Goal: Check status: Check status

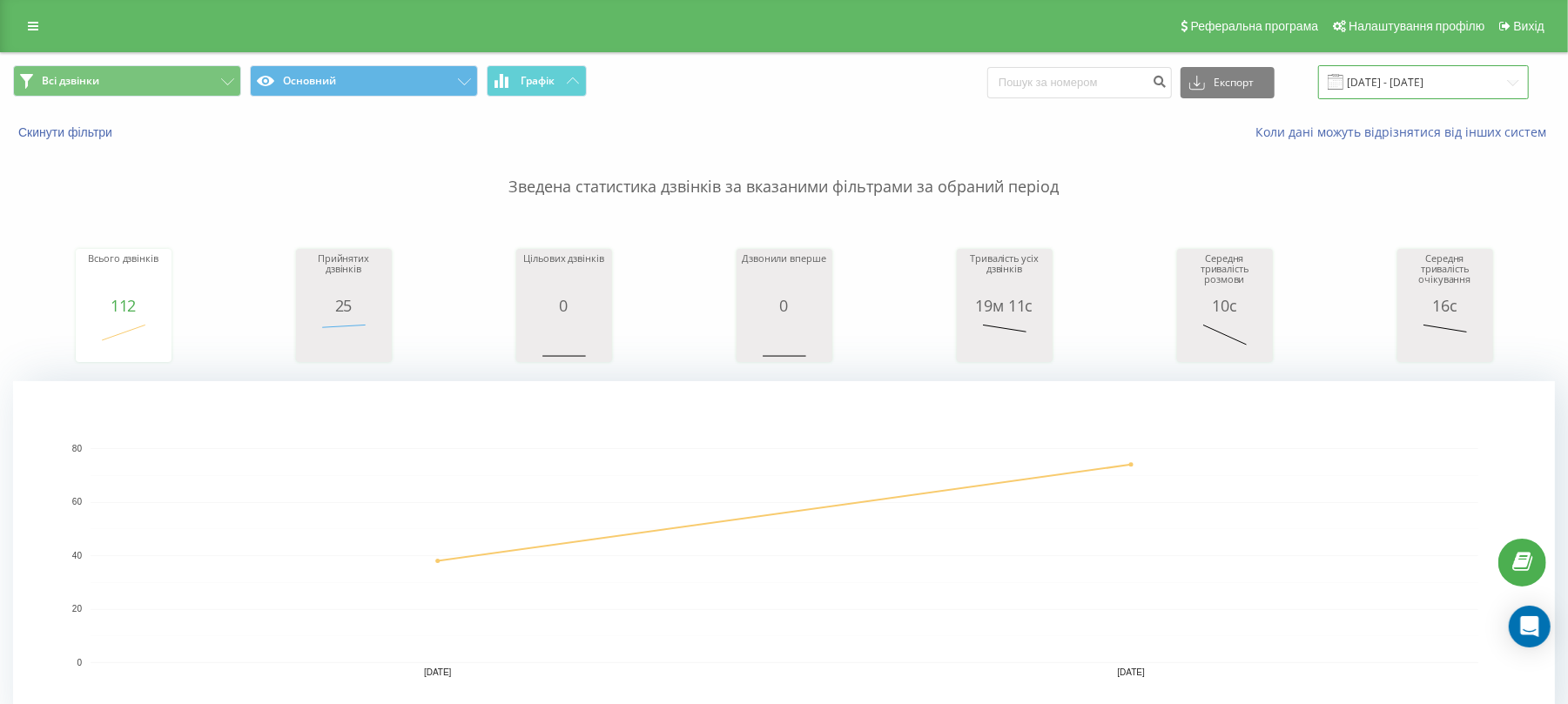
click at [1394, 82] on input "[DATE] - [DATE]" at bounding box center [1422, 82] width 210 height 34
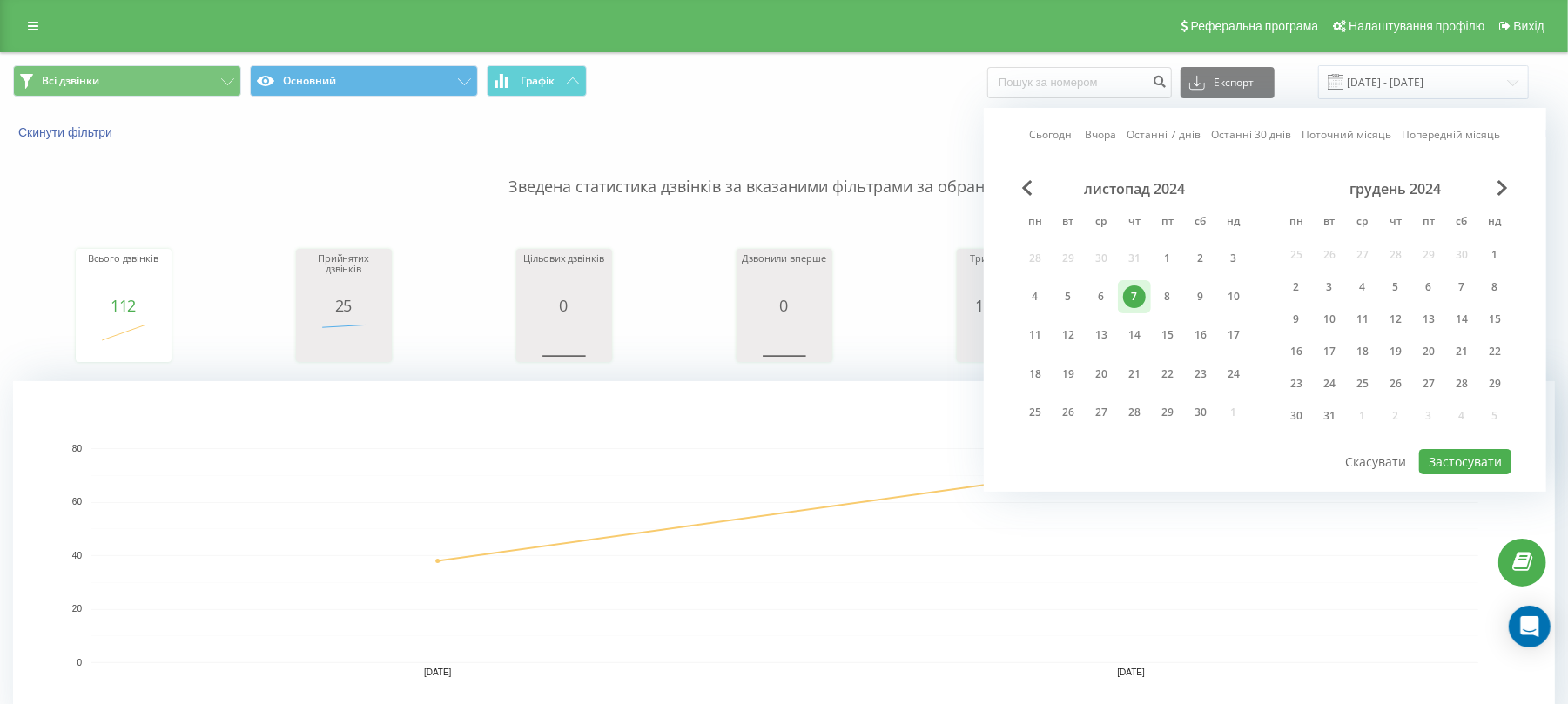
click at [1510, 188] on div "грудень 2024" at bounding box center [1395, 189] width 231 height 17
click at [1502, 188] on span "Next Month" at bounding box center [1502, 188] width 10 height 15
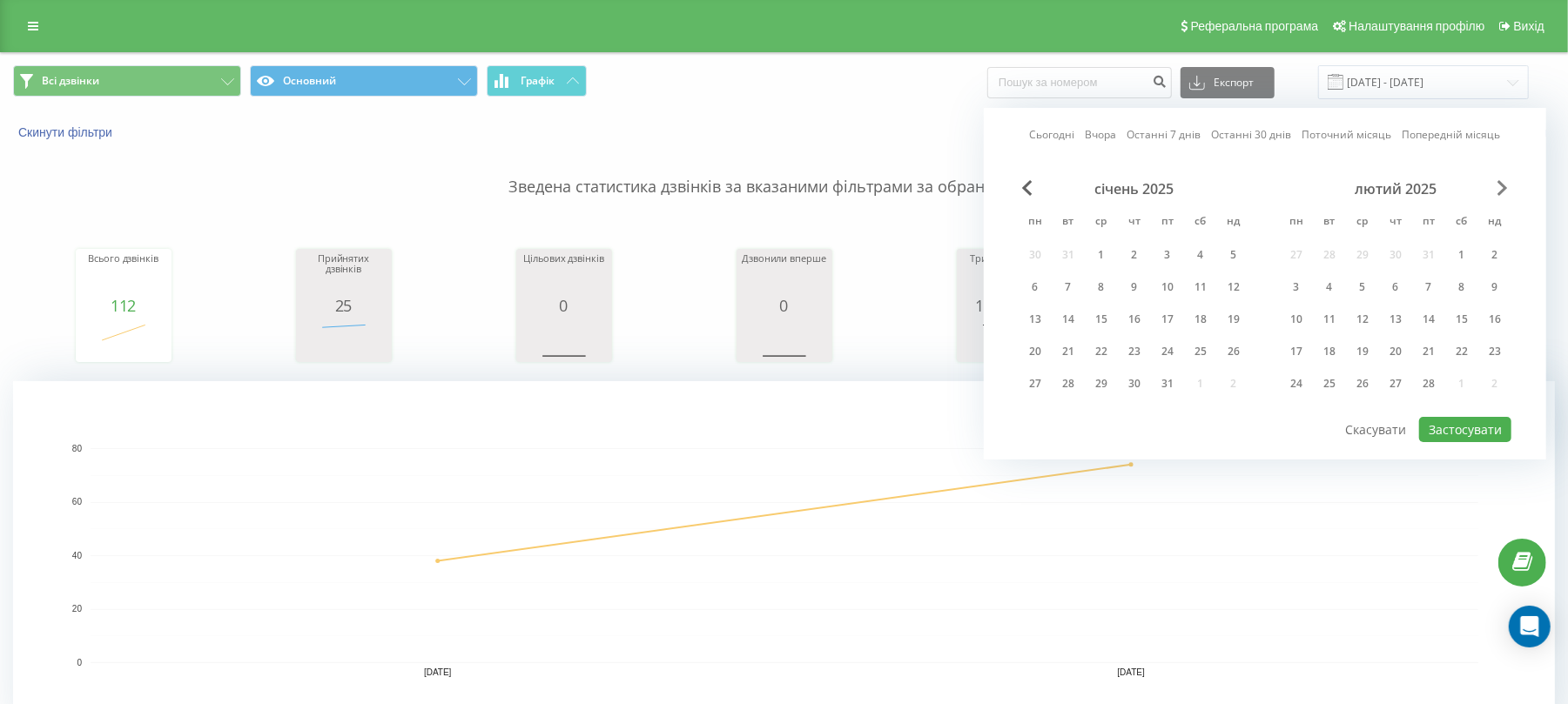
click at [1502, 188] on span "Next Month" at bounding box center [1502, 188] width 10 height 15
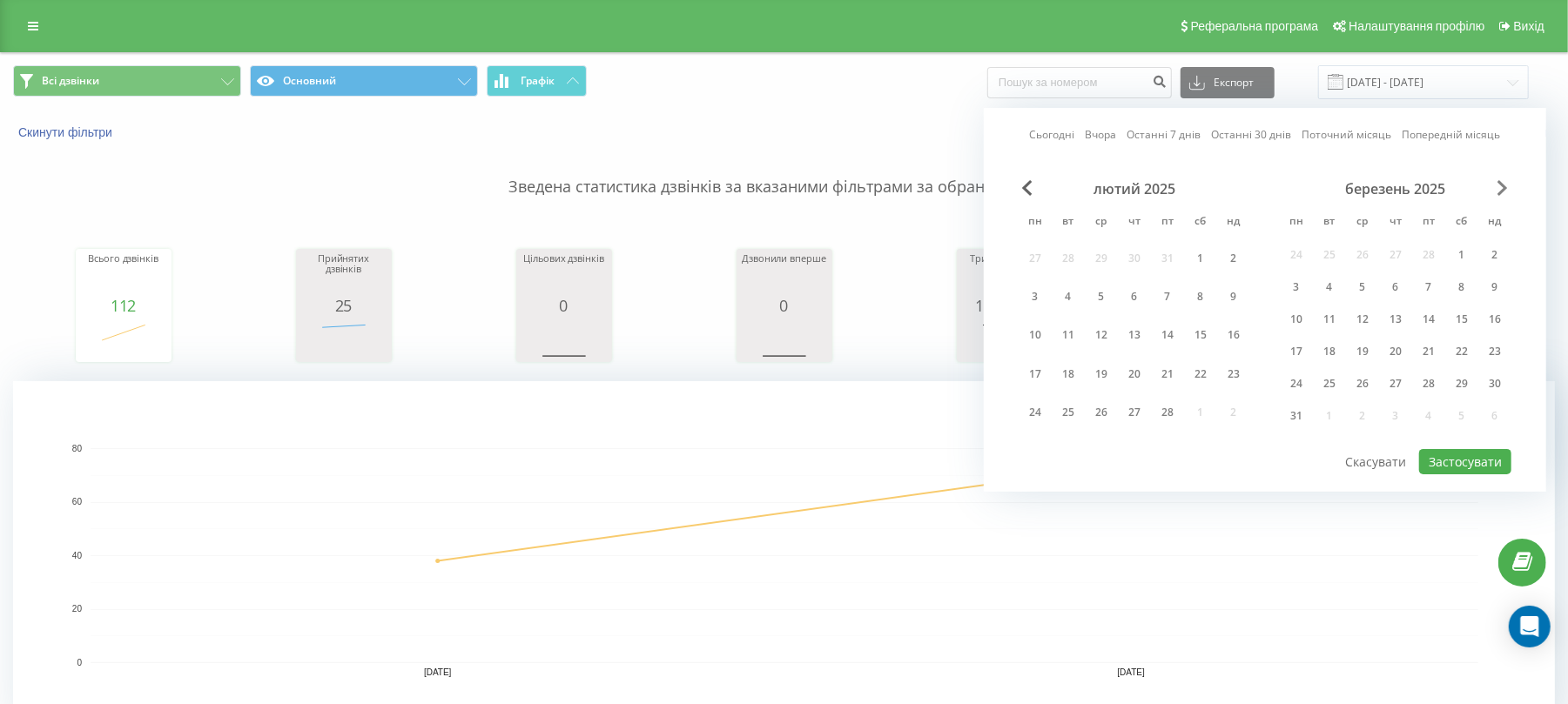
click at [1502, 188] on span "Next Month" at bounding box center [1502, 188] width 10 height 15
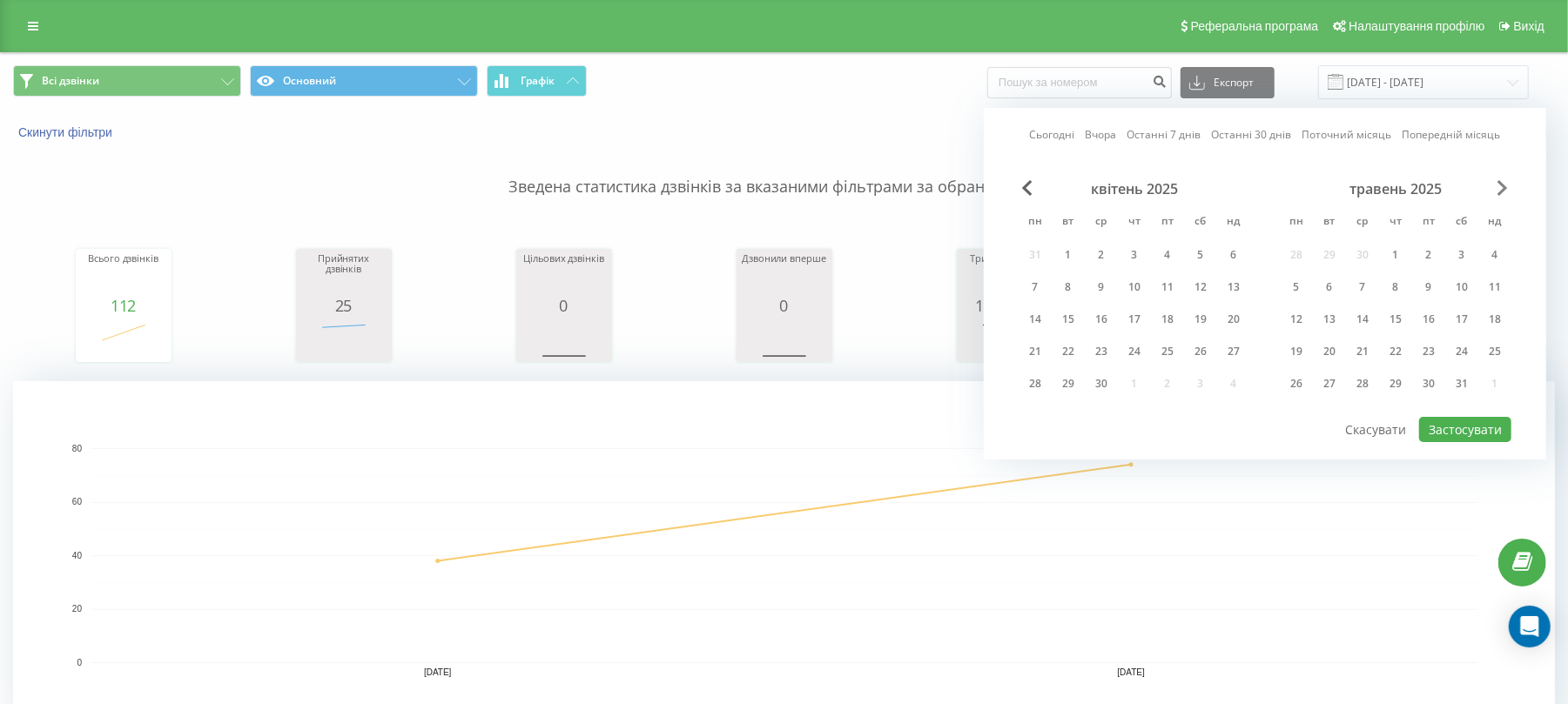
click at [1502, 188] on span "Next Month" at bounding box center [1502, 188] width 10 height 15
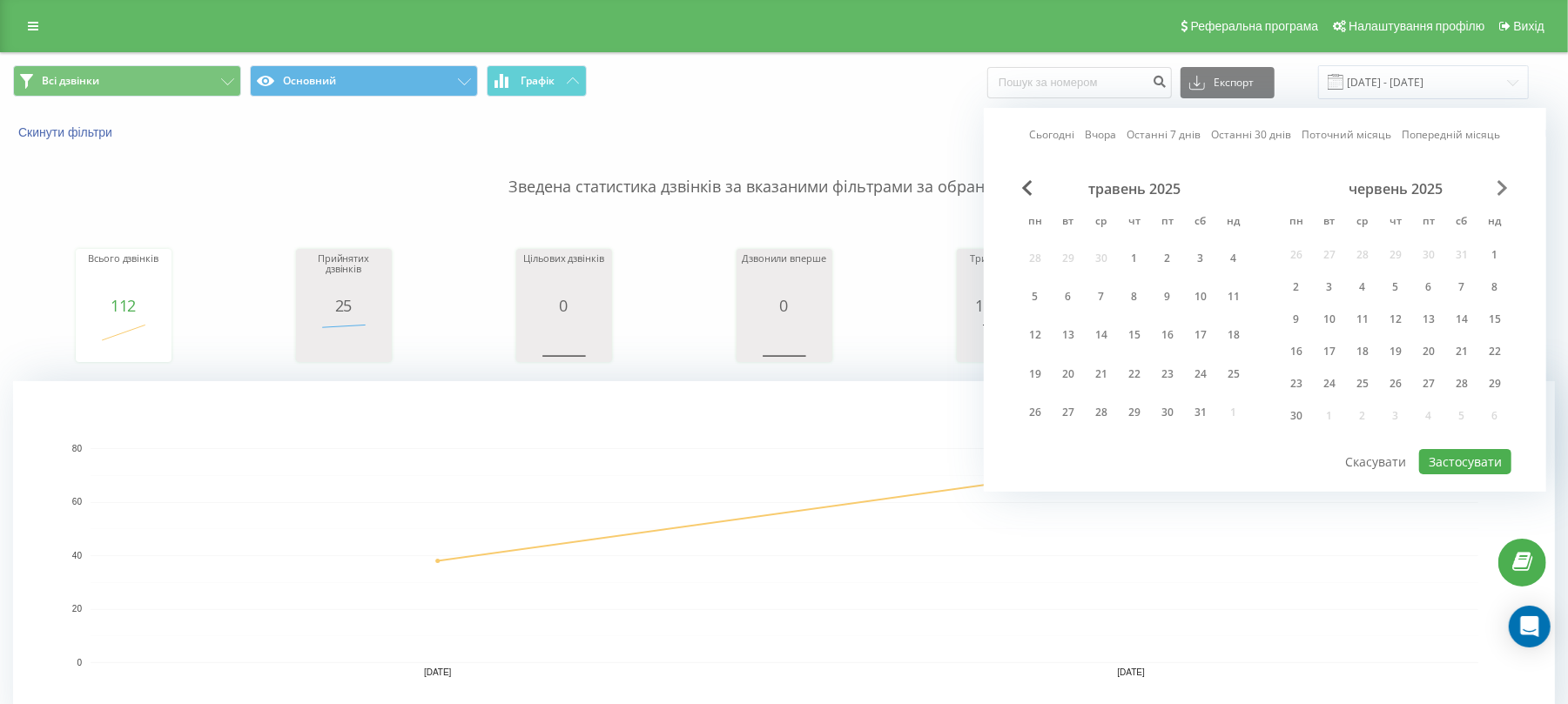
click at [1502, 188] on span "Next Month" at bounding box center [1502, 188] width 10 height 15
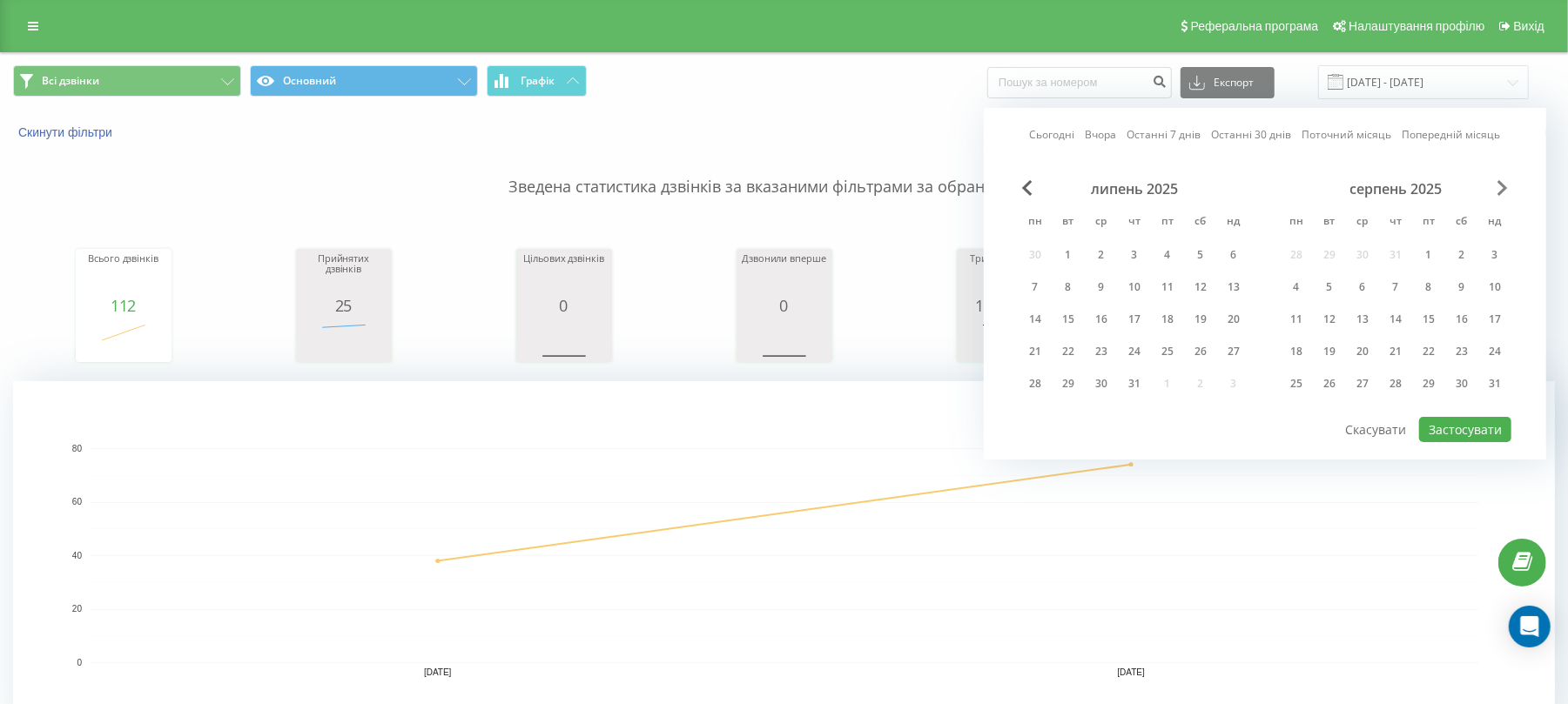
click at [1502, 188] on span "Next Month" at bounding box center [1502, 188] width 10 height 15
click at [1027, 185] on span "Previous Month" at bounding box center [1026, 188] width 10 height 15
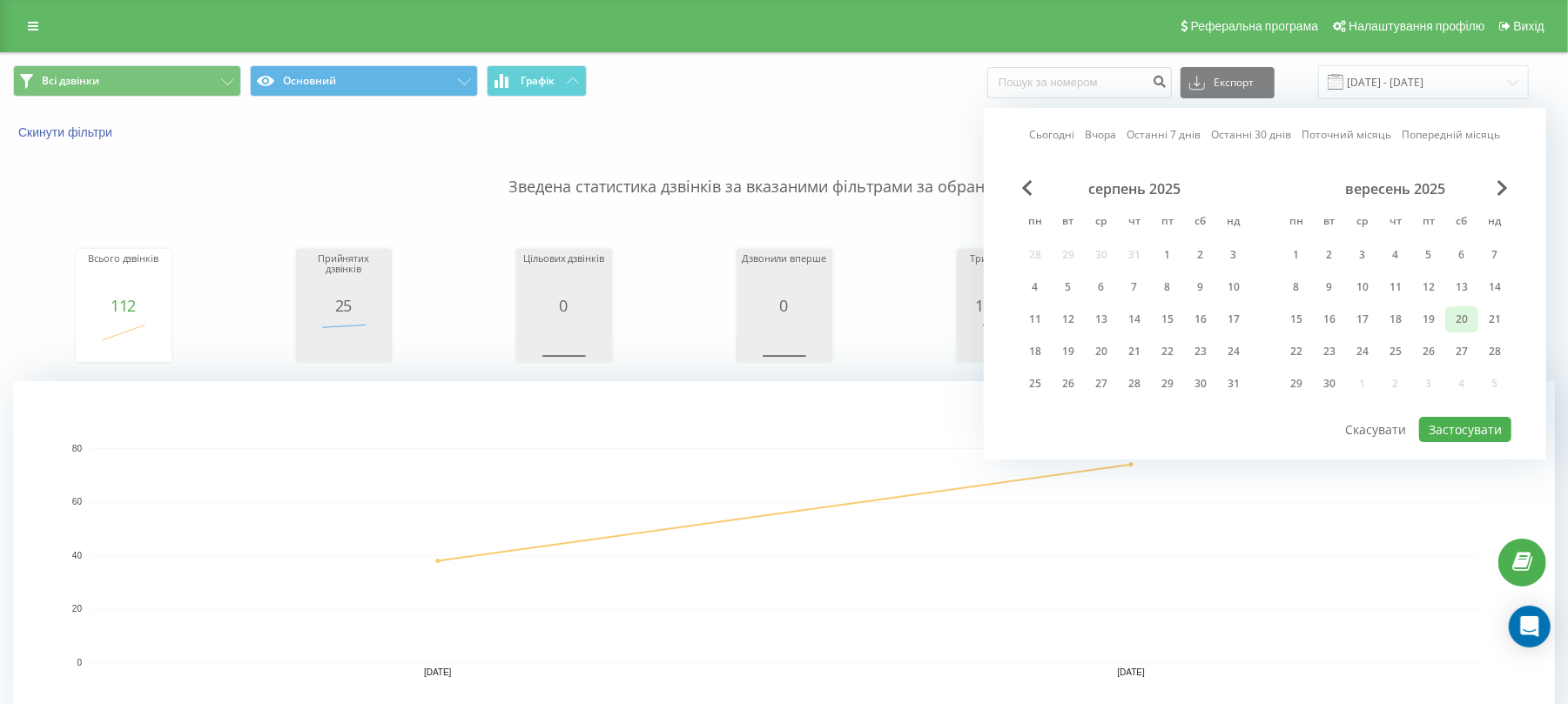
click at [1460, 321] on div "20" at bounding box center [1461, 319] width 23 height 23
click at [1459, 426] on button "Застосувати" at bounding box center [1464, 430] width 92 height 26
type input "[DATE] - [DATE]"
